Goal: Information Seeking & Learning: Learn about a topic

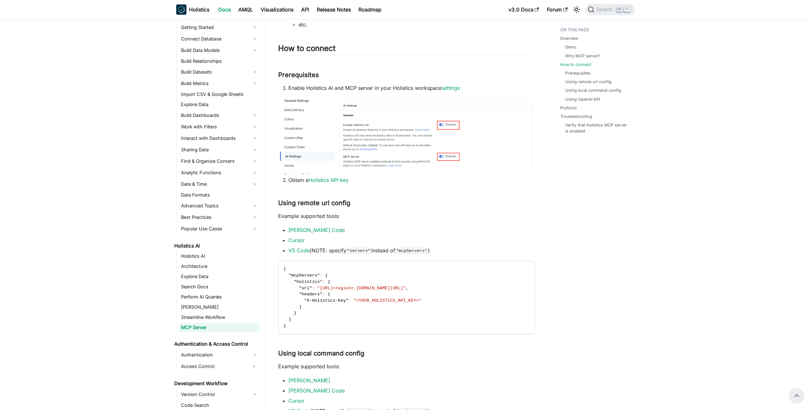
scroll to position [295, 0]
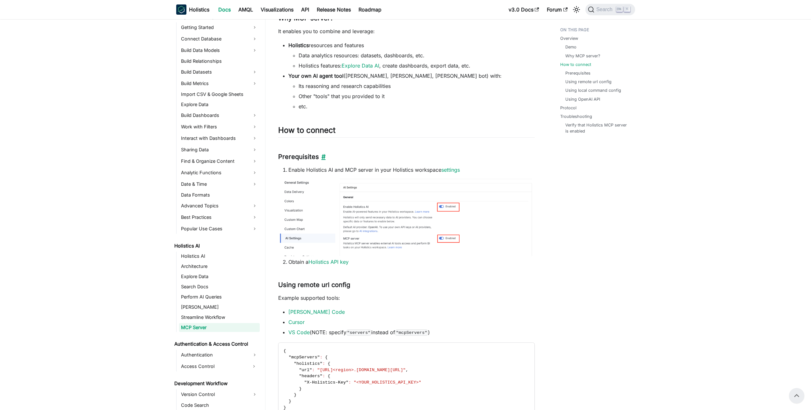
click at [321, 156] on link "​" at bounding box center [322, 157] width 7 height 8
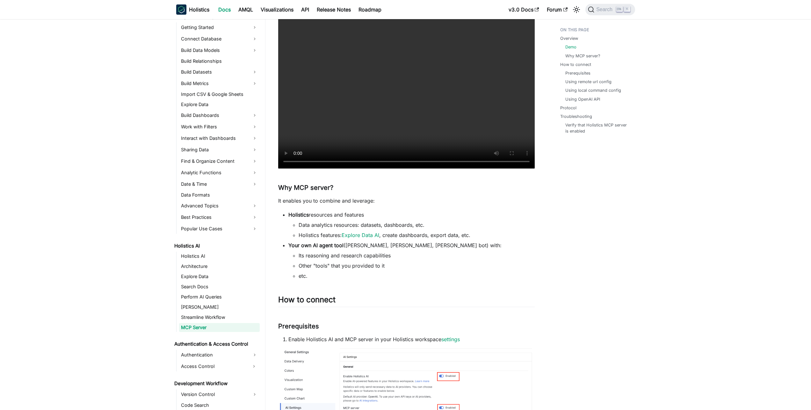
scroll to position [127, 0]
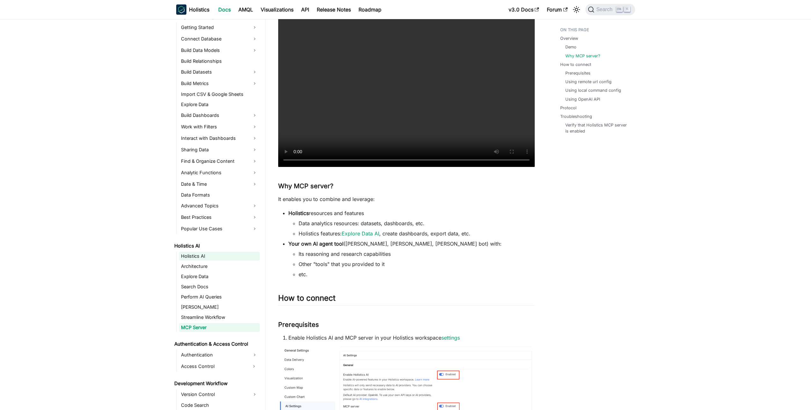
click at [202, 254] on link "Holistics AI" at bounding box center [219, 256] width 81 height 9
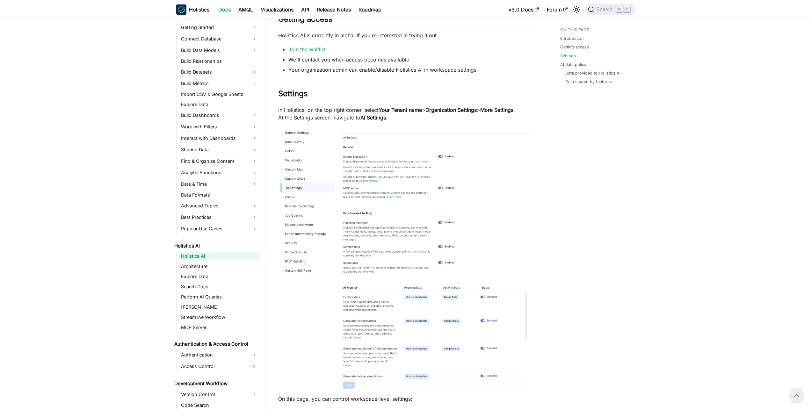
scroll to position [331, 0]
click at [200, 264] on link "Architecture" at bounding box center [219, 266] width 81 height 9
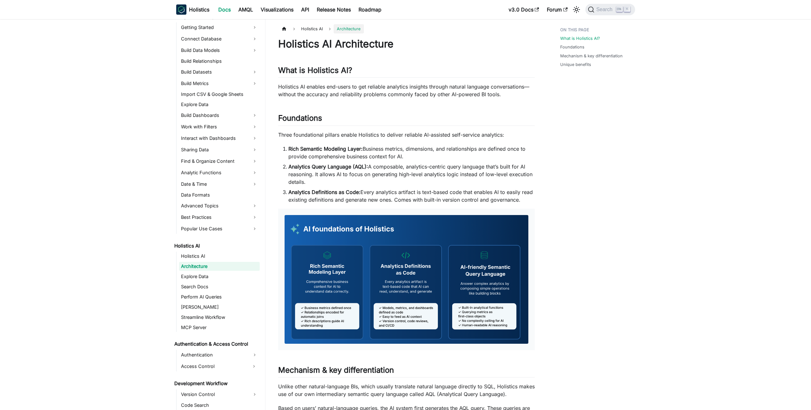
click at [202, 272] on ul "Holistics AI Architecture Explore Data Search Docs Perform AI Queries Enrich Co…" at bounding box center [218, 292] width 84 height 80
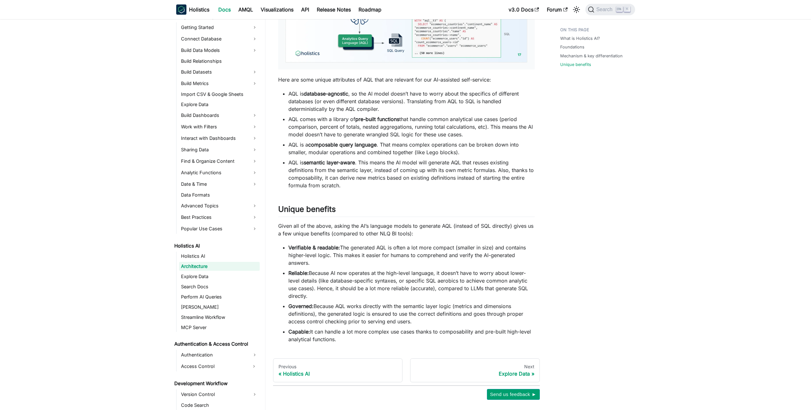
scroll to position [535, 0]
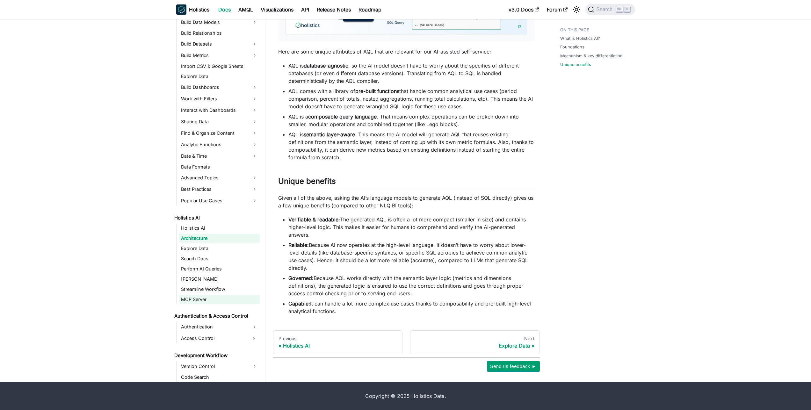
click at [192, 297] on link "MCP Server" at bounding box center [219, 299] width 81 height 9
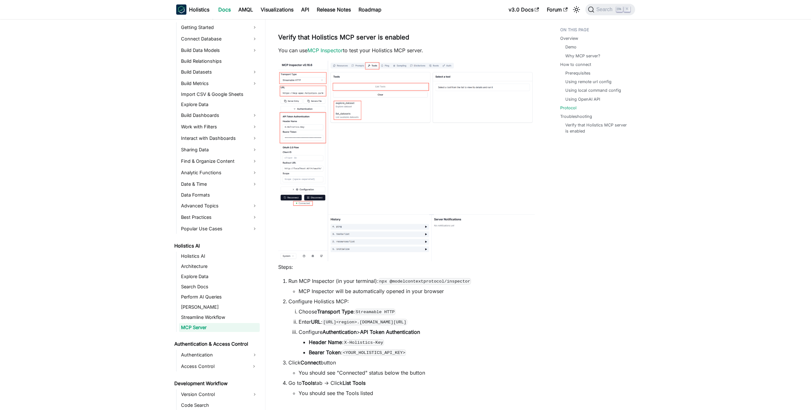
scroll to position [1402, 0]
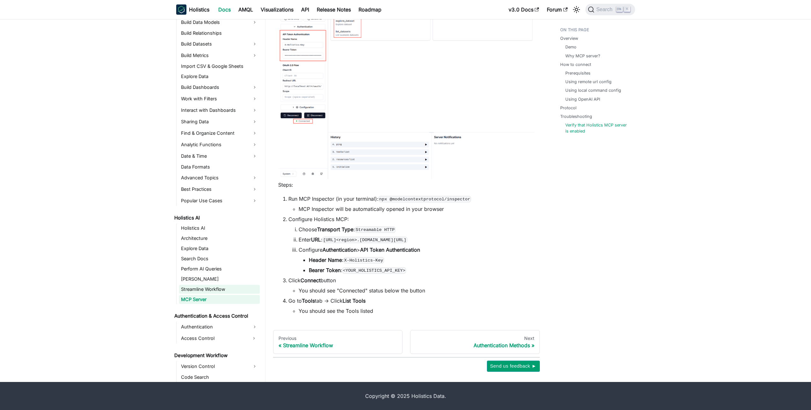
click at [199, 286] on link "Streamline Workflow" at bounding box center [219, 289] width 81 height 9
